Goal: Information Seeking & Learning: Learn about a topic

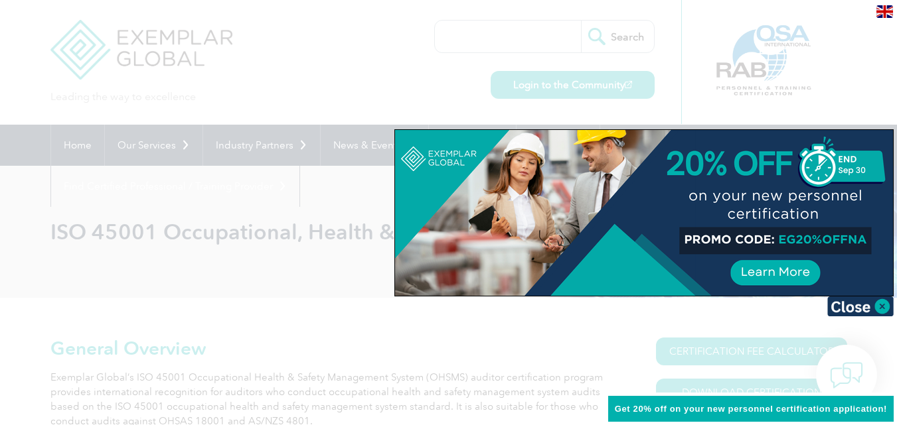
click at [265, 107] on div at bounding box center [448, 212] width 897 height 425
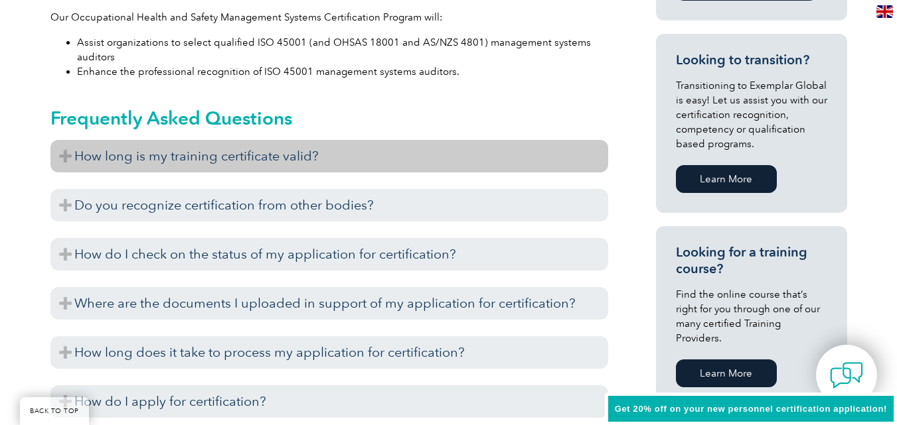
scroll to position [788, 0]
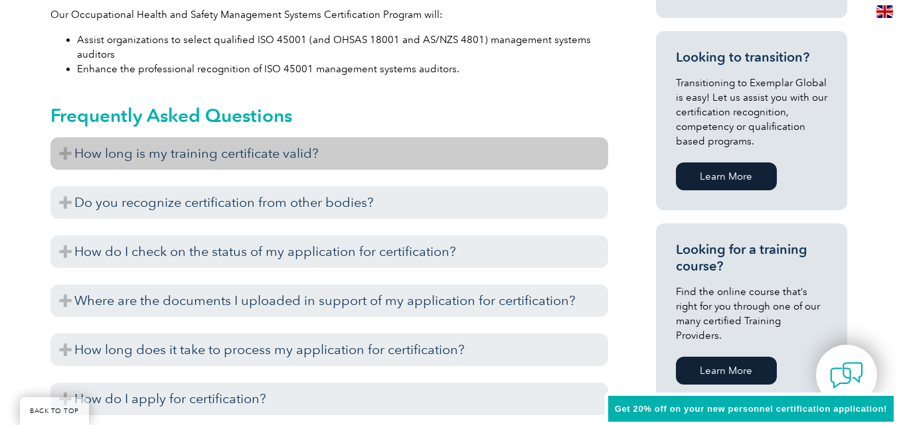
click at [344, 163] on h3 "How long is my training certificate valid?" at bounding box center [328, 153] width 557 height 33
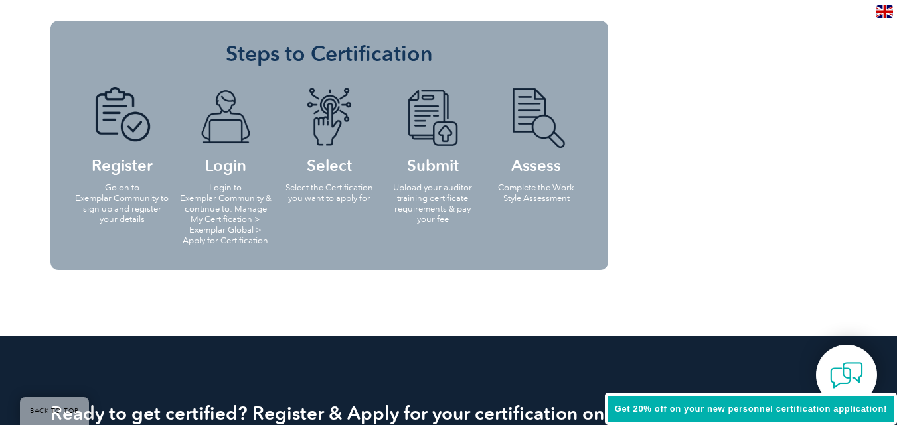
scroll to position [1580, 0]
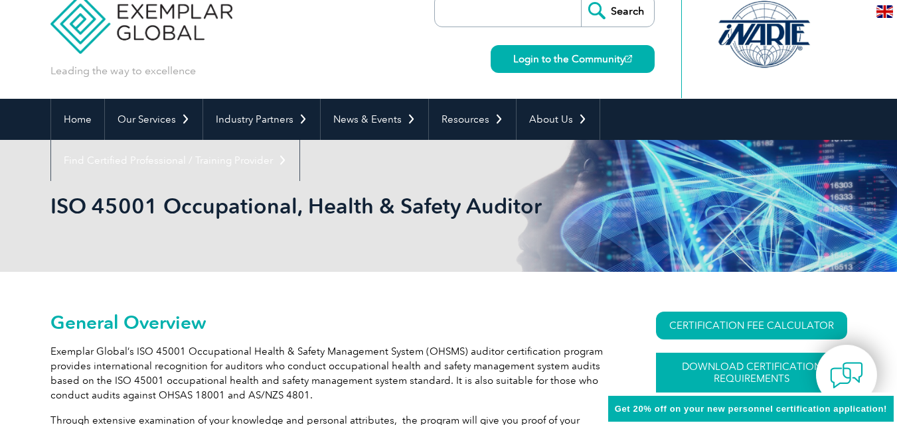
scroll to position [0, 0]
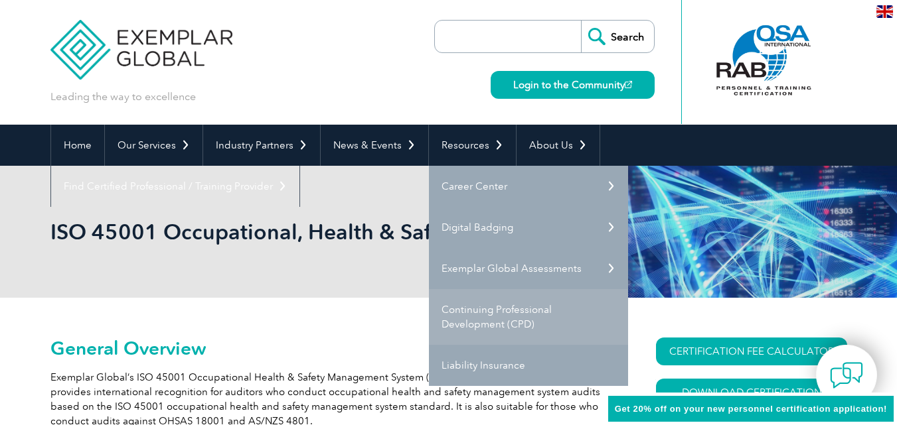
click at [496, 311] on link "Continuing Professional Development (CPD)" at bounding box center [528, 317] width 199 height 56
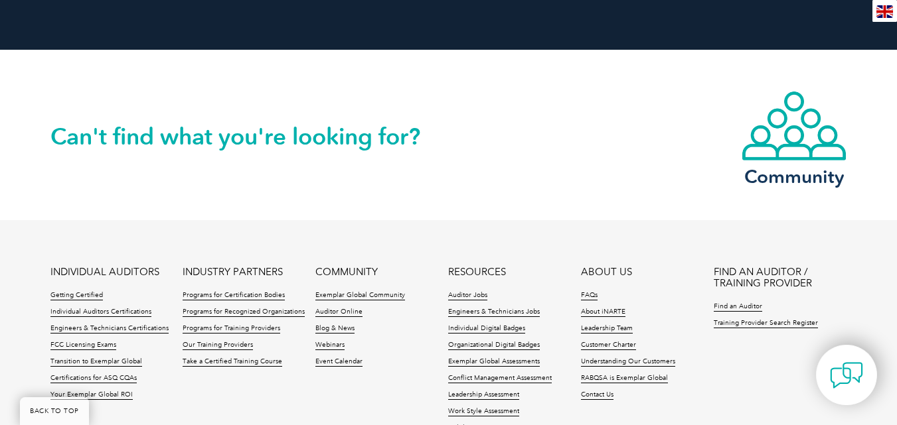
scroll to position [1883, 0]
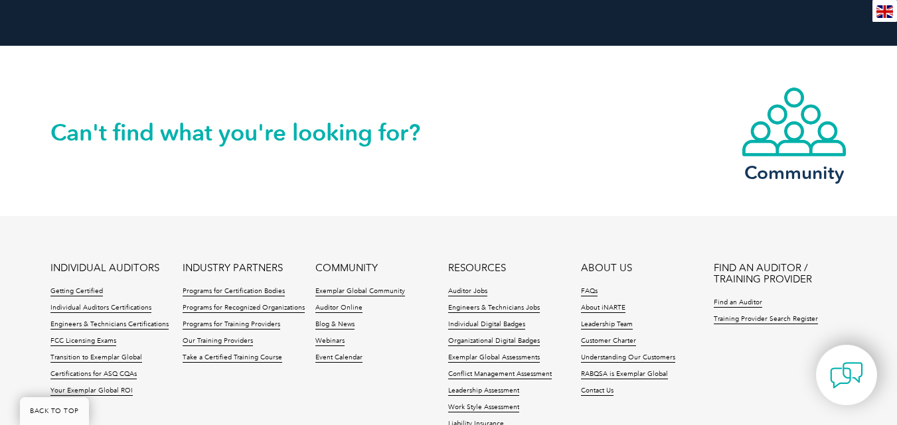
drag, startPoint x: 280, startPoint y: 177, endPoint x: 289, endPoint y: 196, distance: 21.1
click at [289, 196] on div "Can't find what you're looking for? Community" at bounding box center [448, 131] width 796 height 170
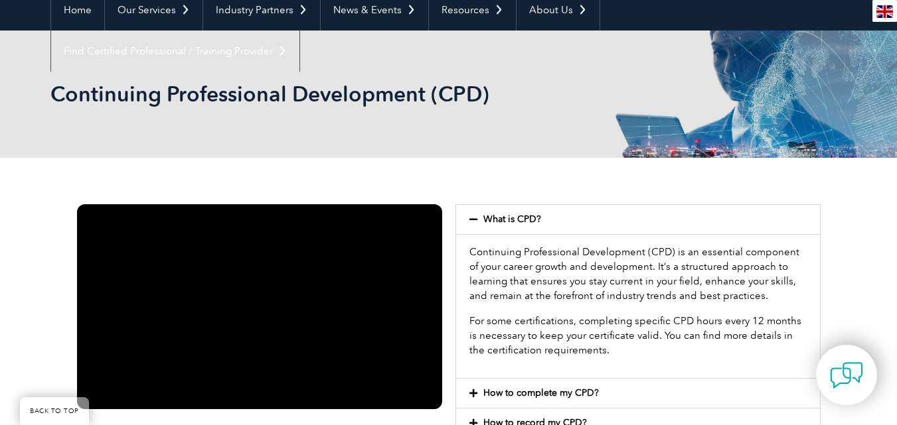
scroll to position [121, 0]
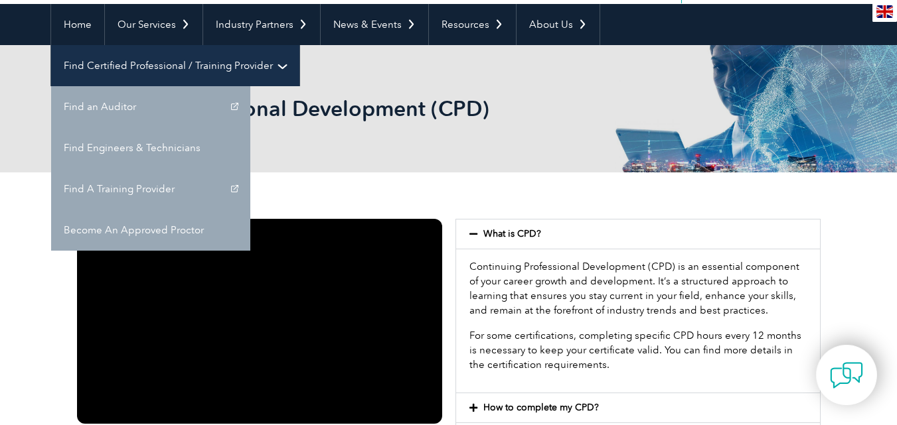
click at [299, 45] on link "Find Certified Professional / Training Provider" at bounding box center [175, 65] width 248 height 41
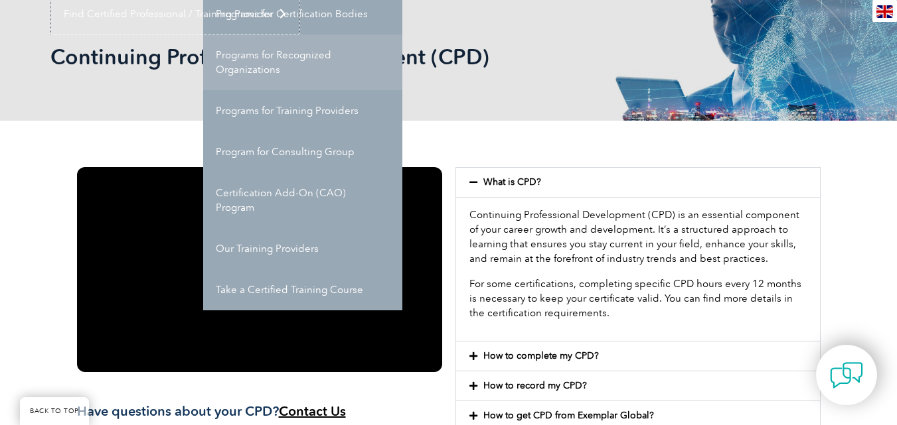
scroll to position [171, 0]
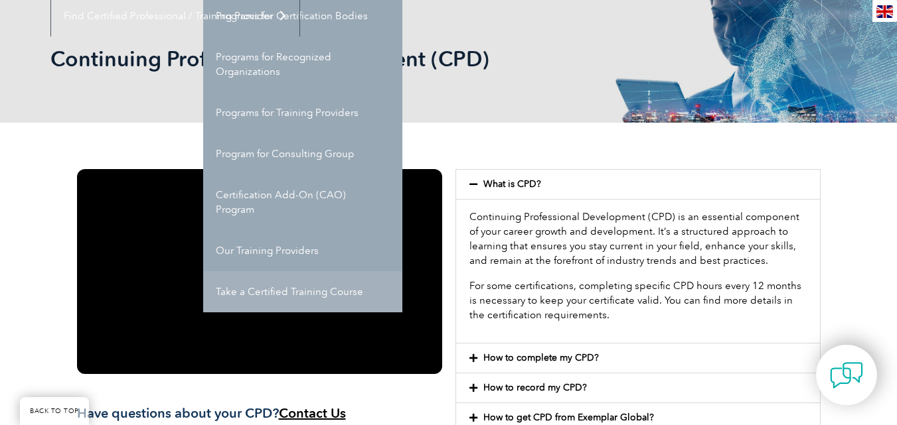
click at [269, 292] on link "Take a Certified Training Course" at bounding box center [302, 291] width 199 height 41
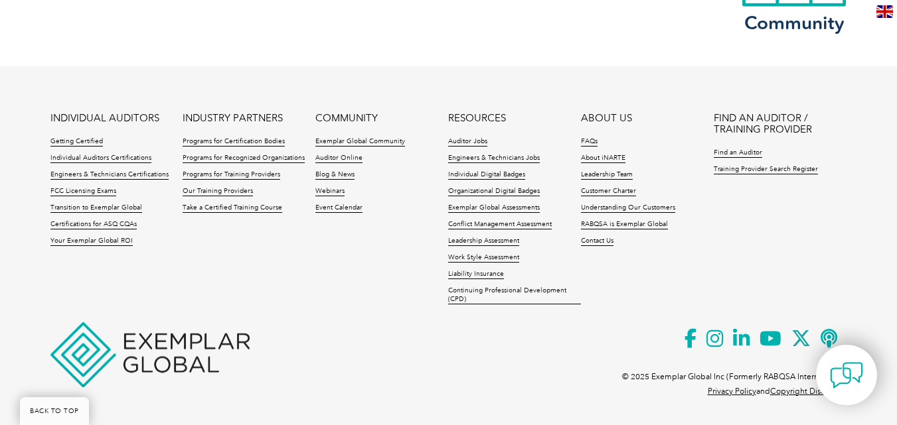
scroll to position [1528, 0]
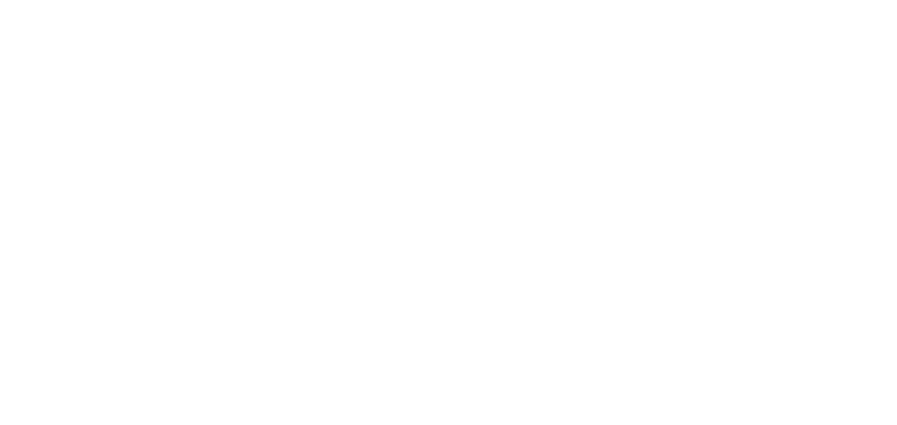
scroll to position [1528, 0]
